Goal: Information Seeking & Learning: Learn about a topic

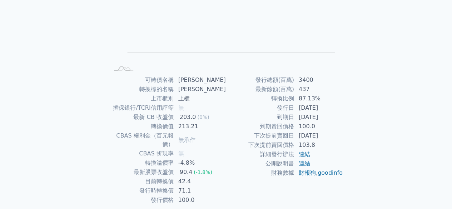
scroll to position [107, 0]
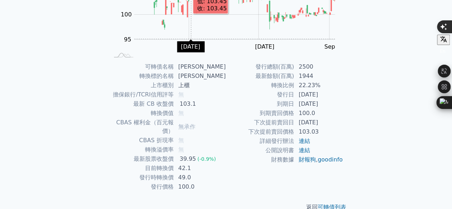
scroll to position [121, 0]
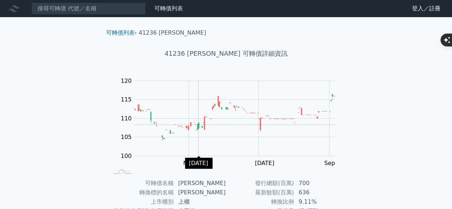
scroll to position [121, 0]
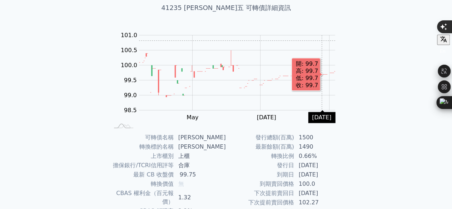
scroll to position [71, 0]
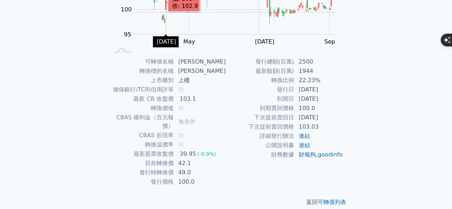
scroll to position [121, 0]
